Goal: Information Seeking & Learning: Learn about a topic

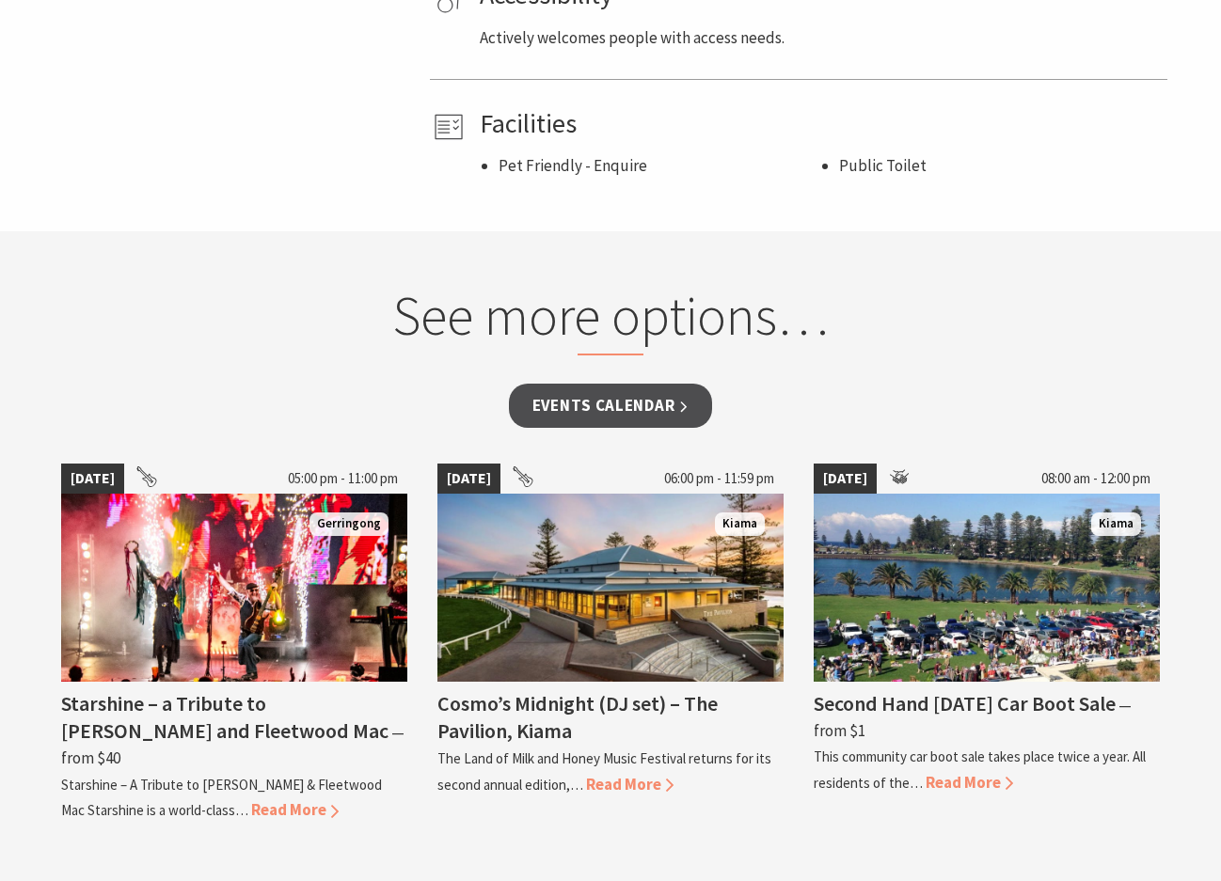
scroll to position [1316, 0]
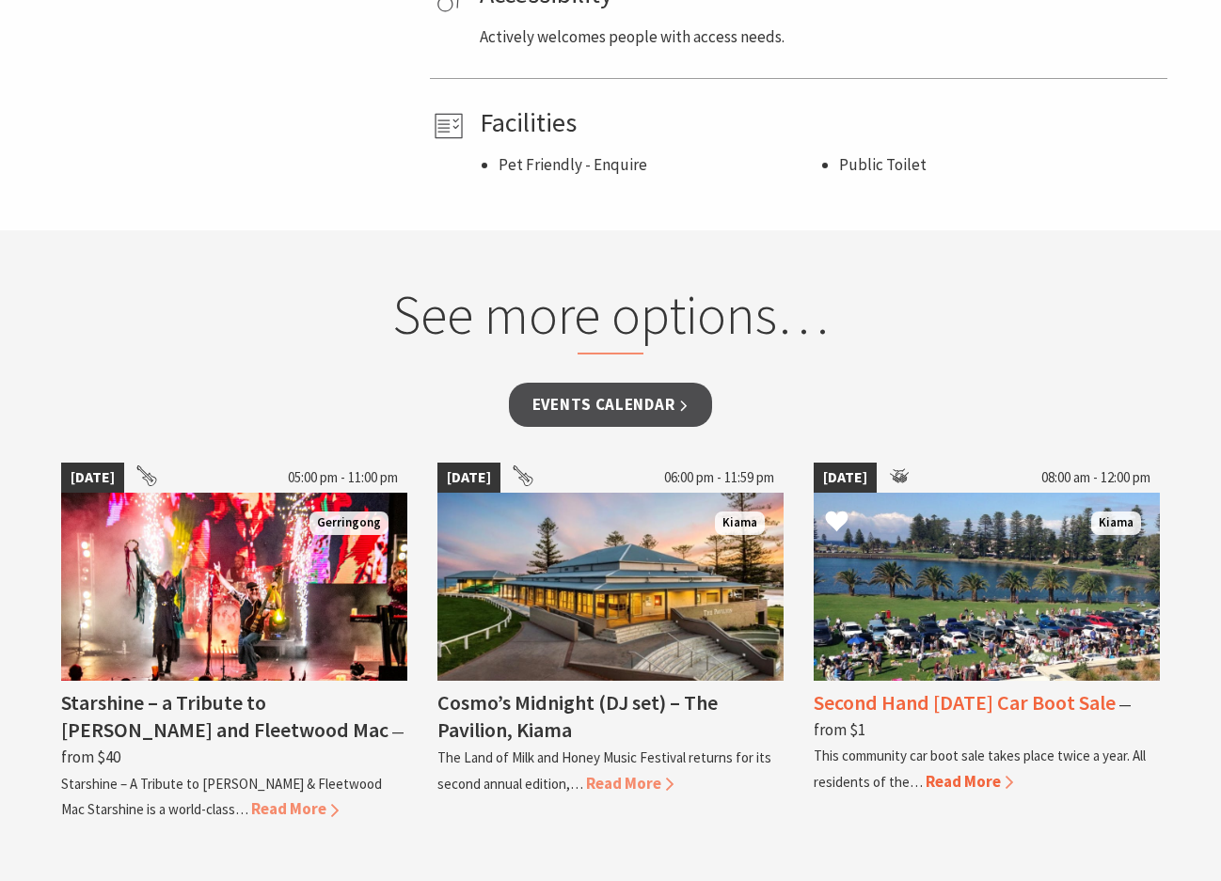
click at [963, 786] on span "Read More" at bounding box center [968, 781] width 87 height 21
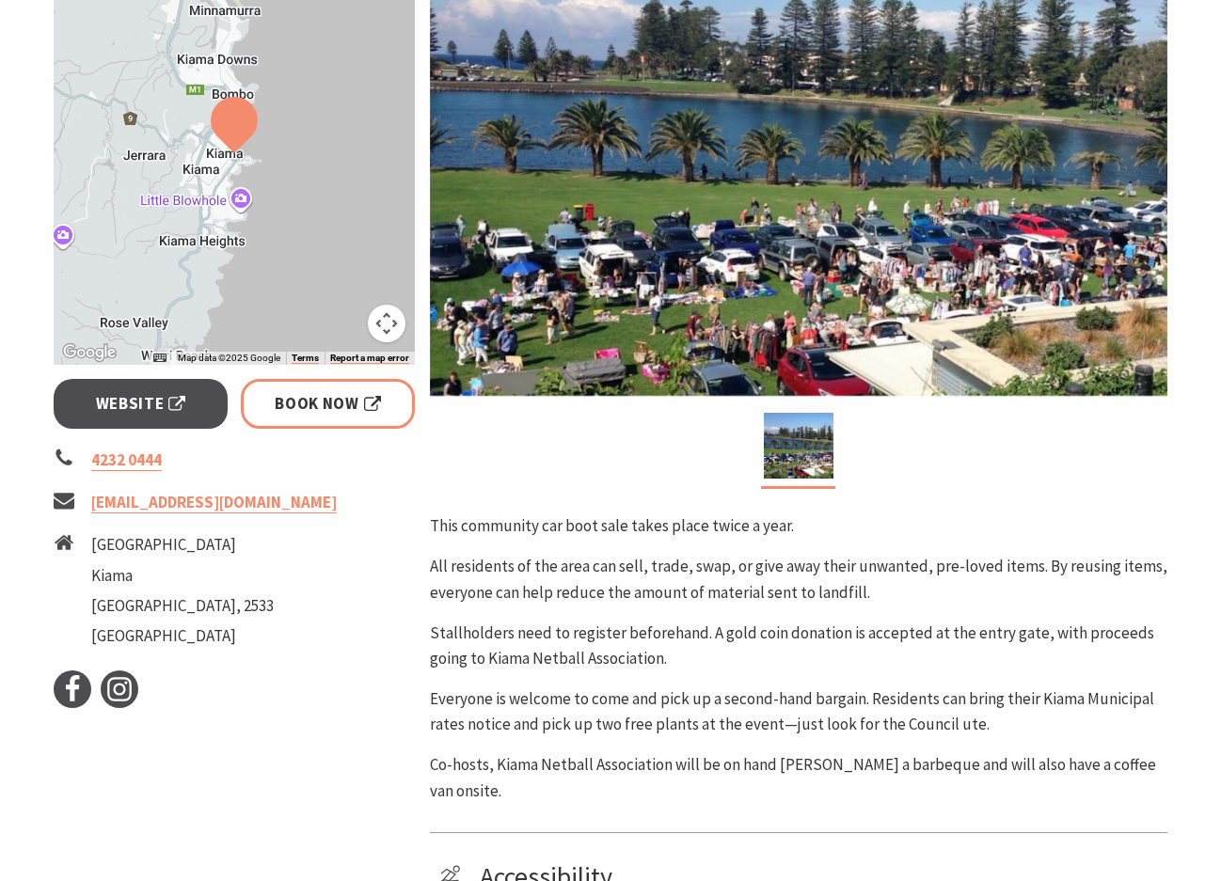
scroll to position [470, 0]
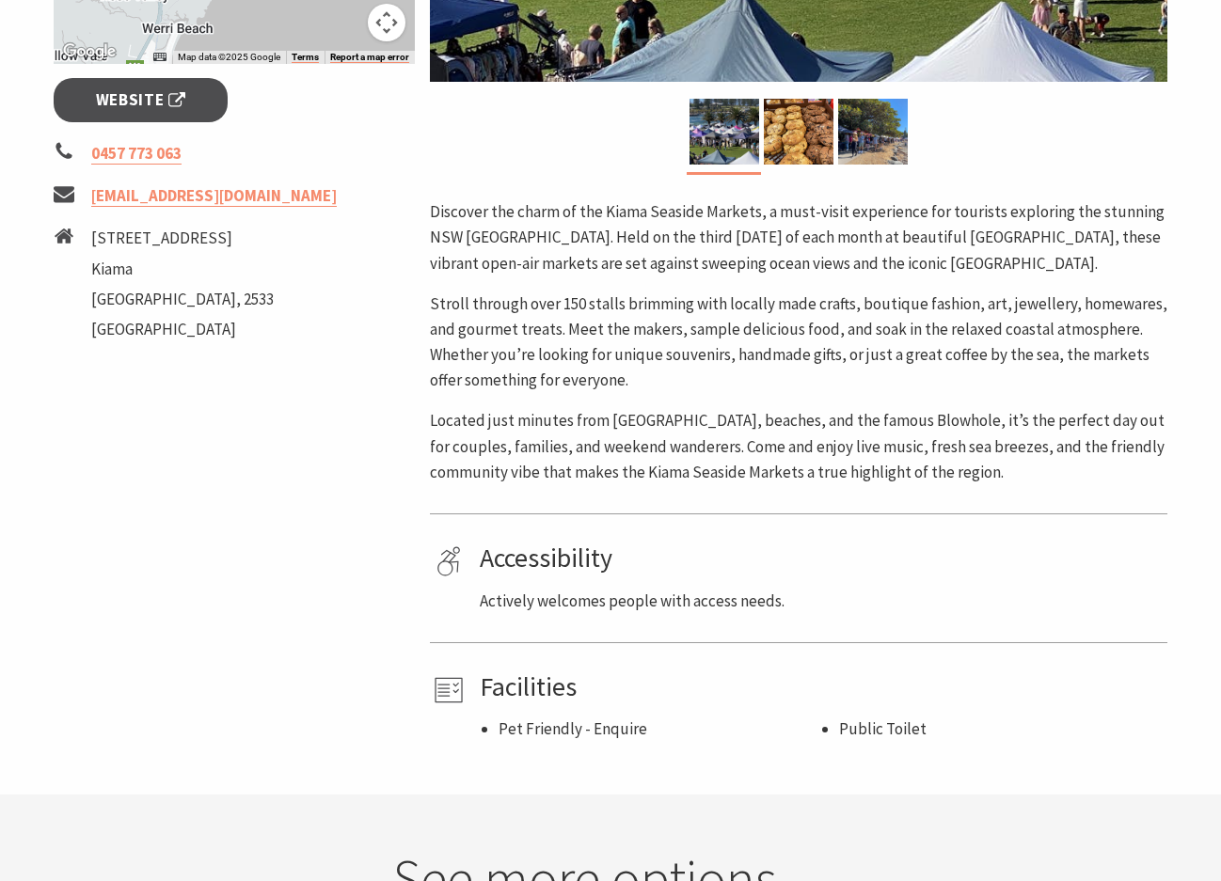
scroll to position [470, 0]
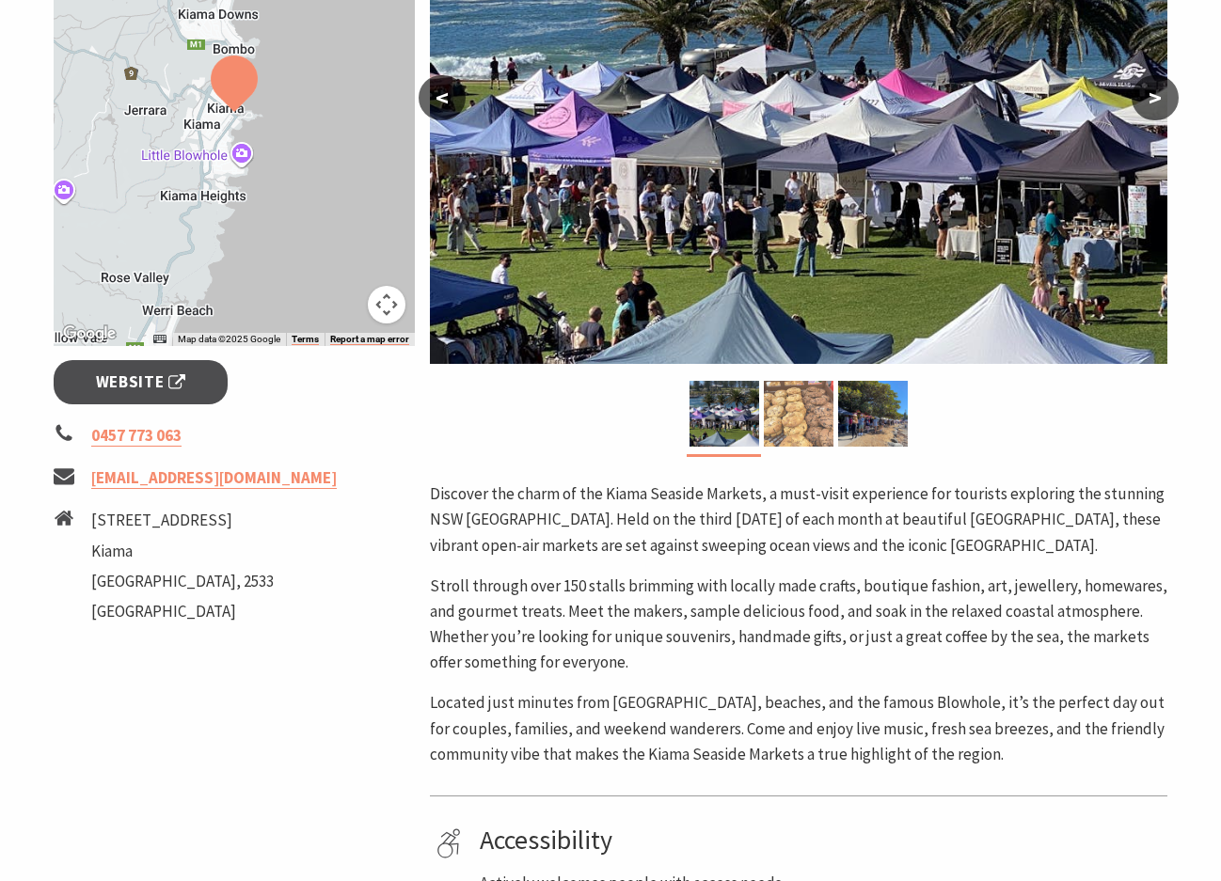
click at [797, 398] on img at bounding box center [799, 414] width 70 height 66
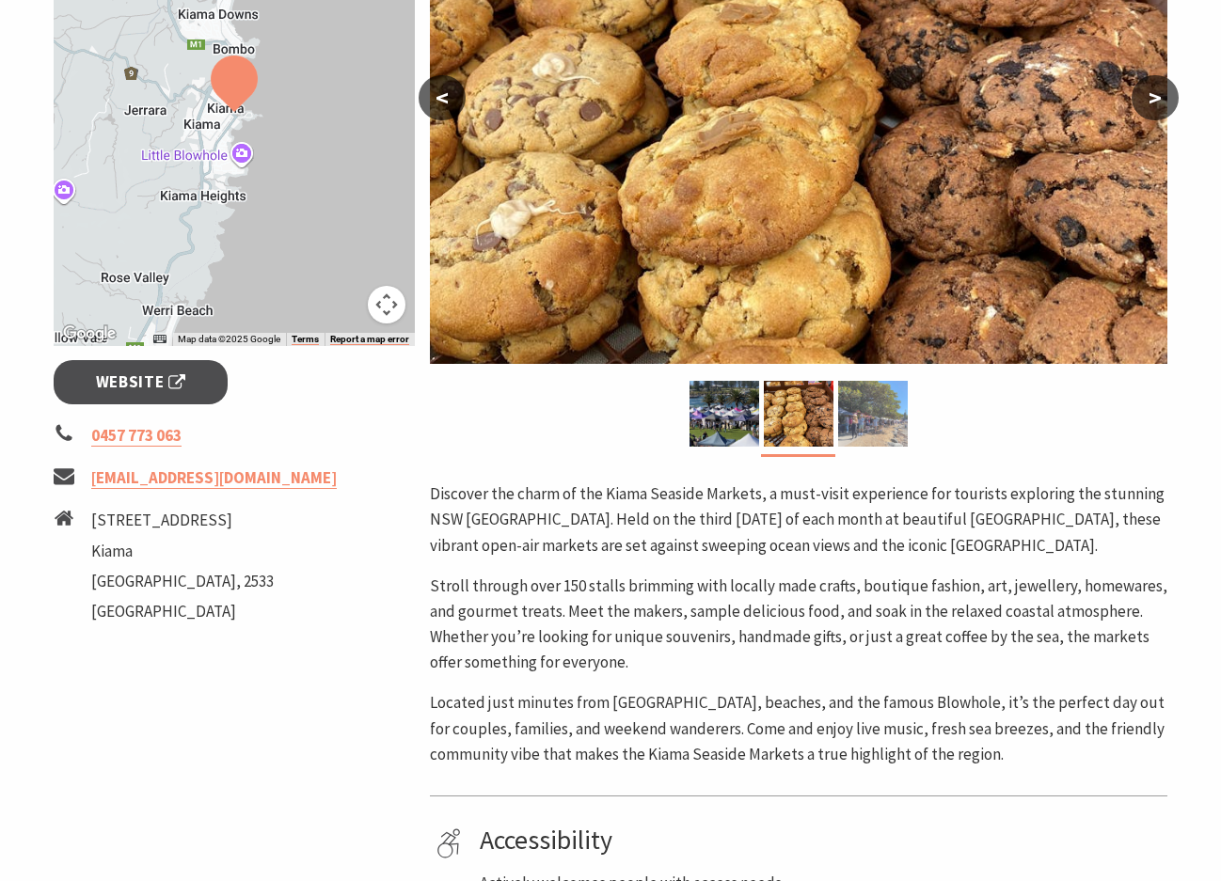
click at [850, 404] on img at bounding box center [873, 414] width 70 height 66
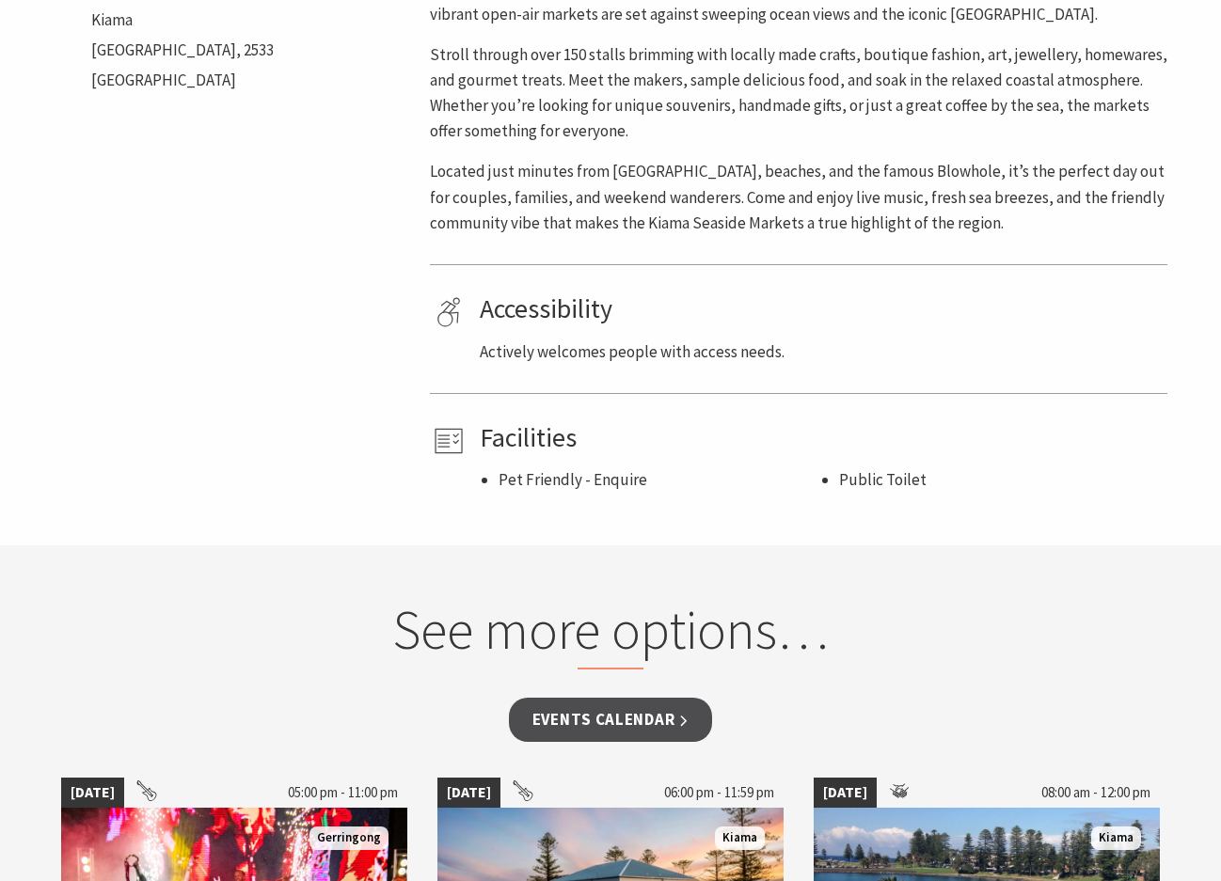
scroll to position [1034, 0]
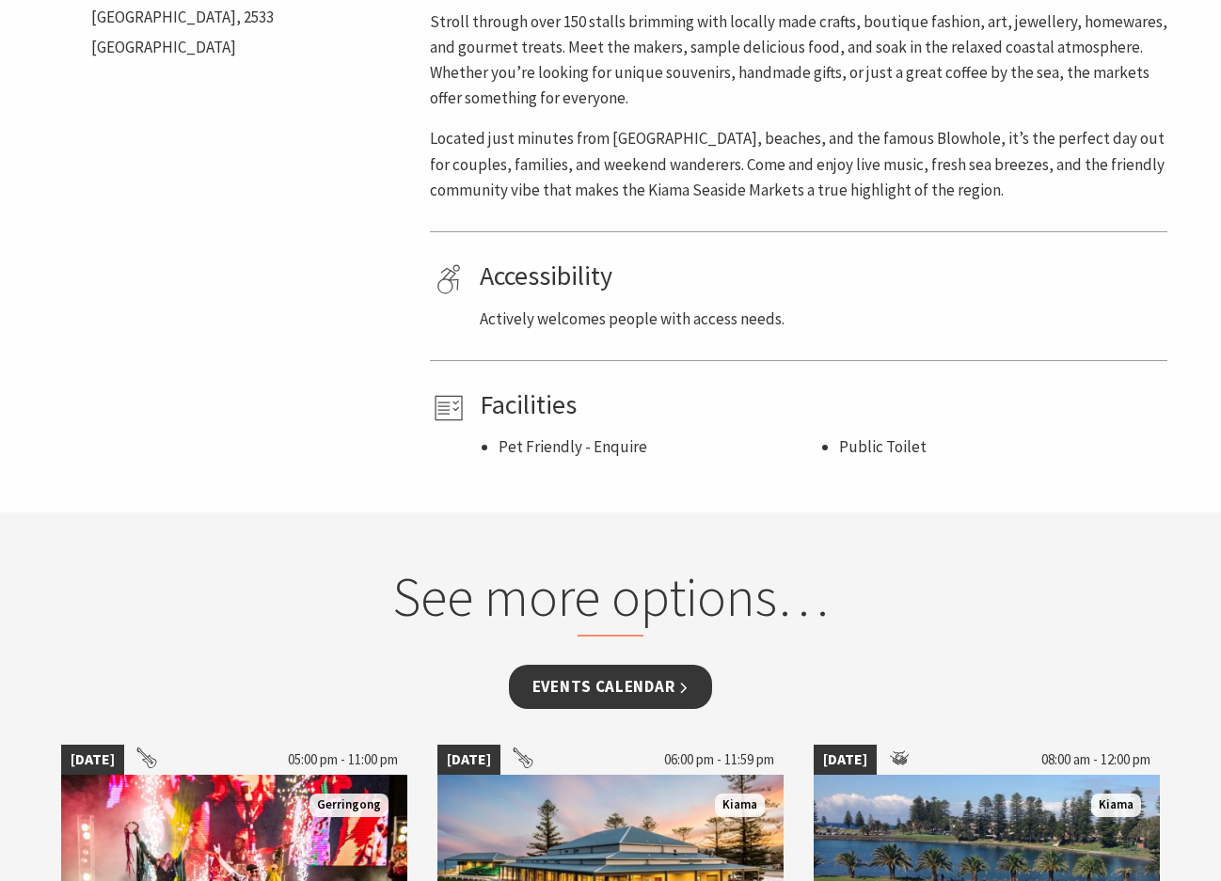
click at [618, 681] on link "Events Calendar" at bounding box center [611, 687] width 204 height 44
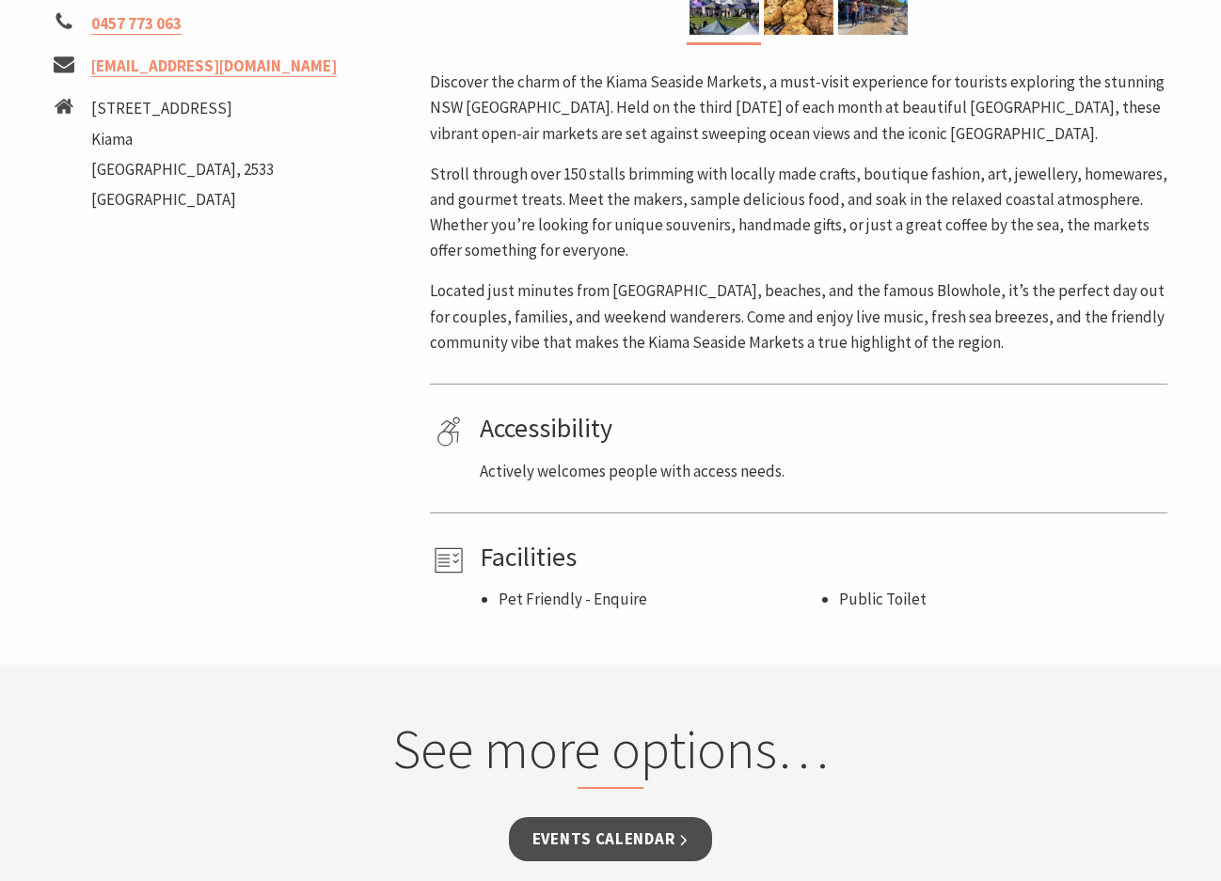
scroll to position [847, 0]
